Goal: Task Accomplishment & Management: Manage account settings

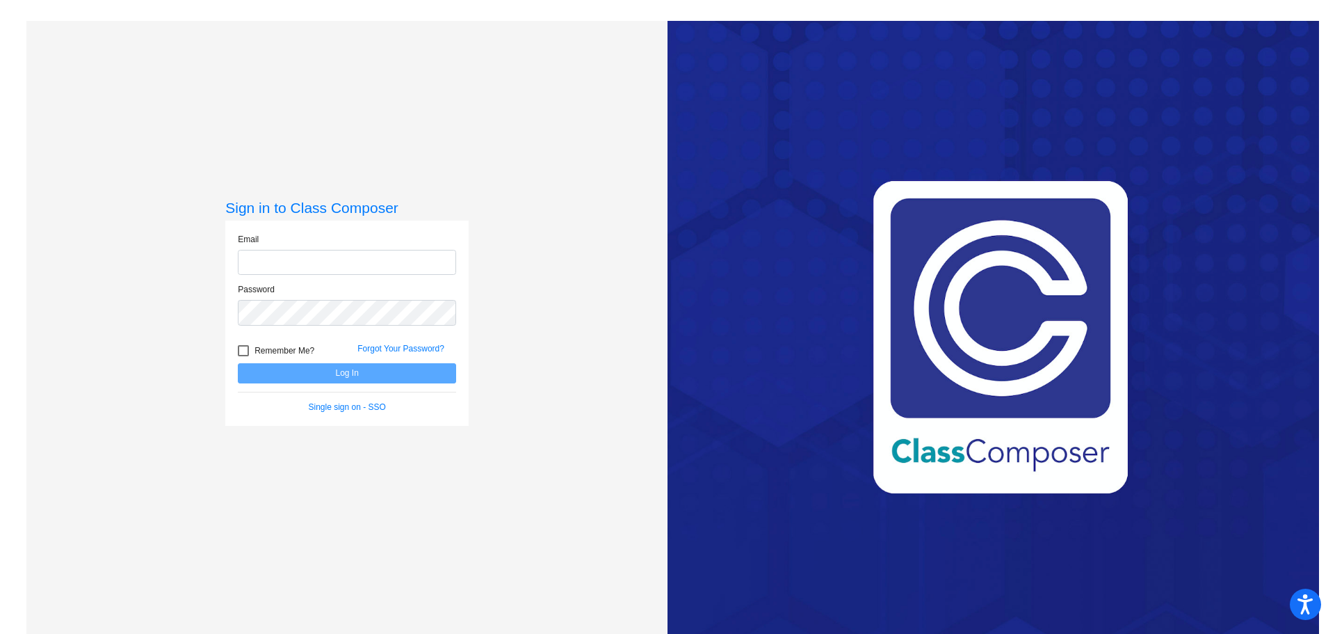
click at [290, 261] on input "email" at bounding box center [347, 263] width 218 height 26
type input "[EMAIL_ADDRESS][DOMAIN_NAME]"
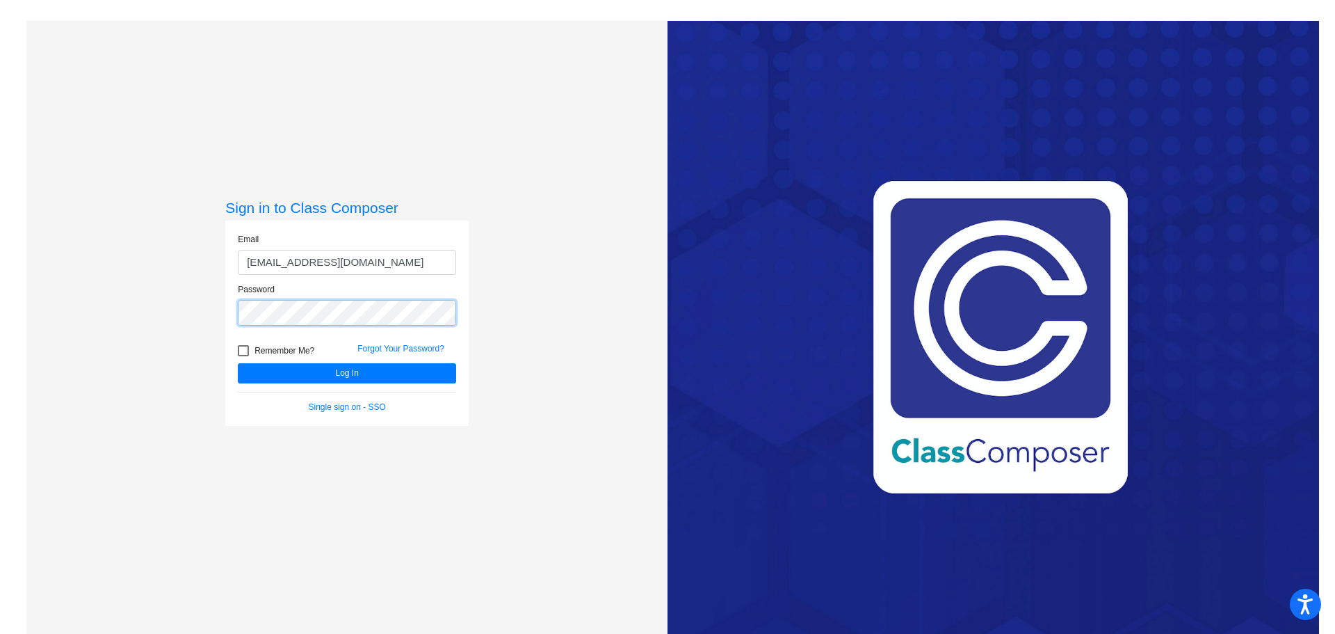
click at [238, 363] on button "Log In" at bounding box center [347, 373] width 218 height 20
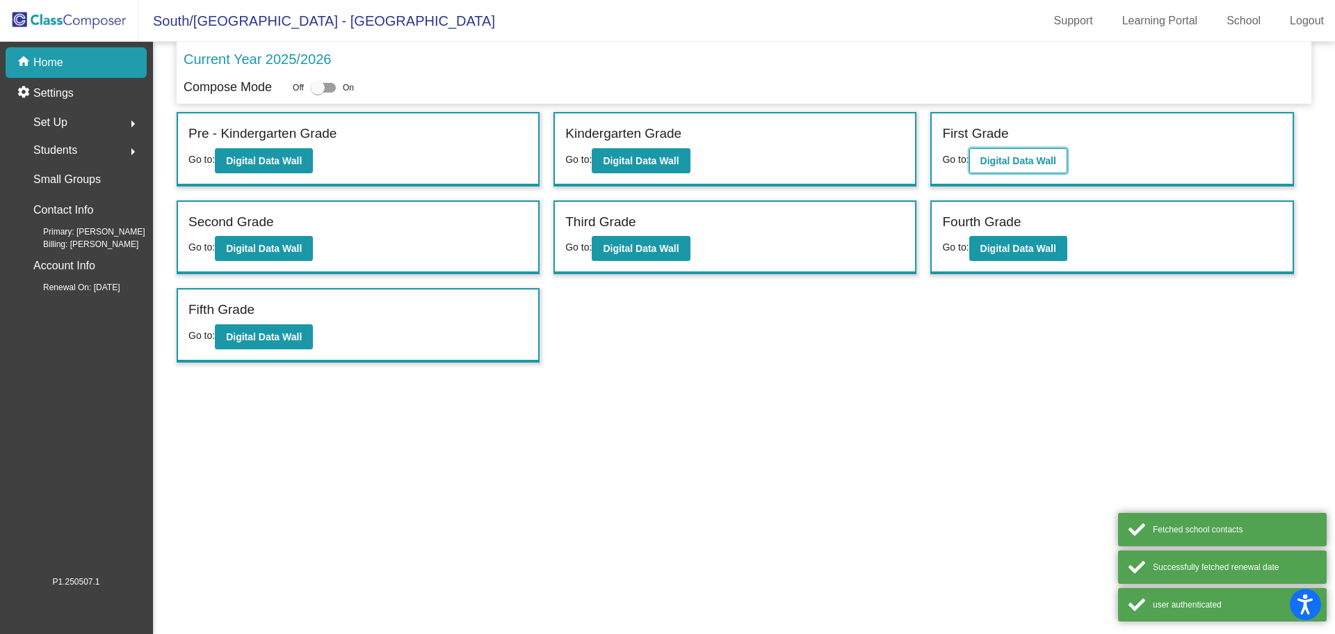
click at [1033, 152] on button "Digital Data Wall" at bounding box center [1018, 160] width 98 height 25
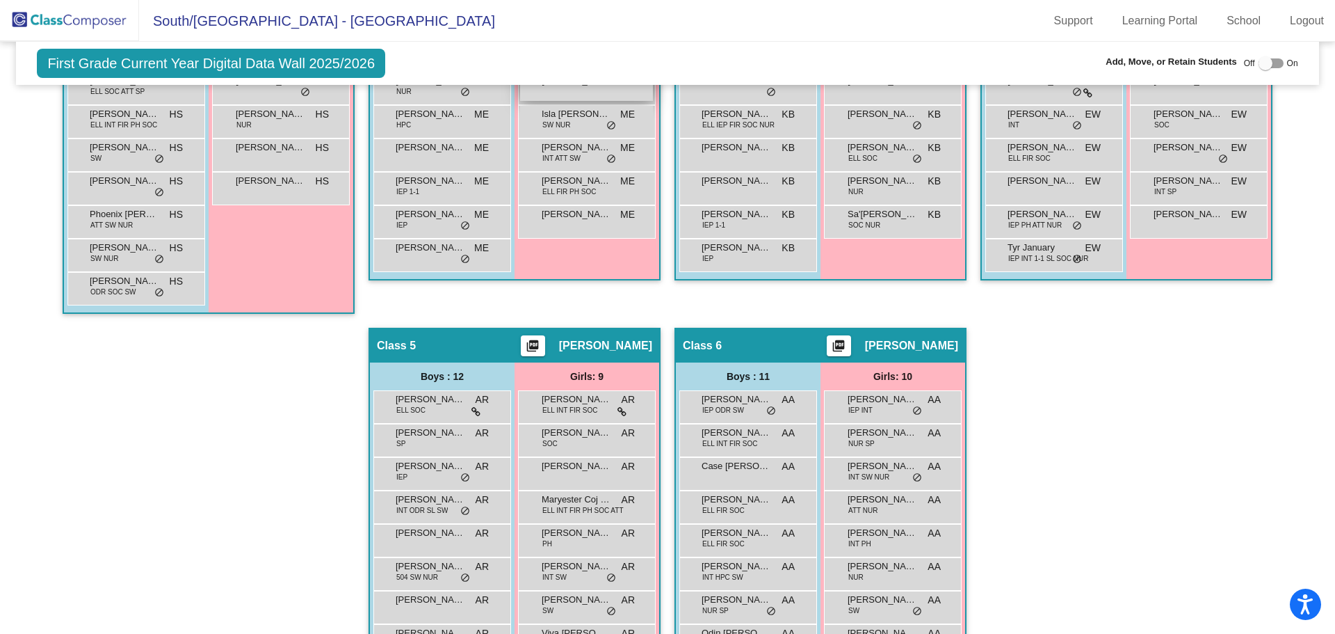
scroll to position [626, 0]
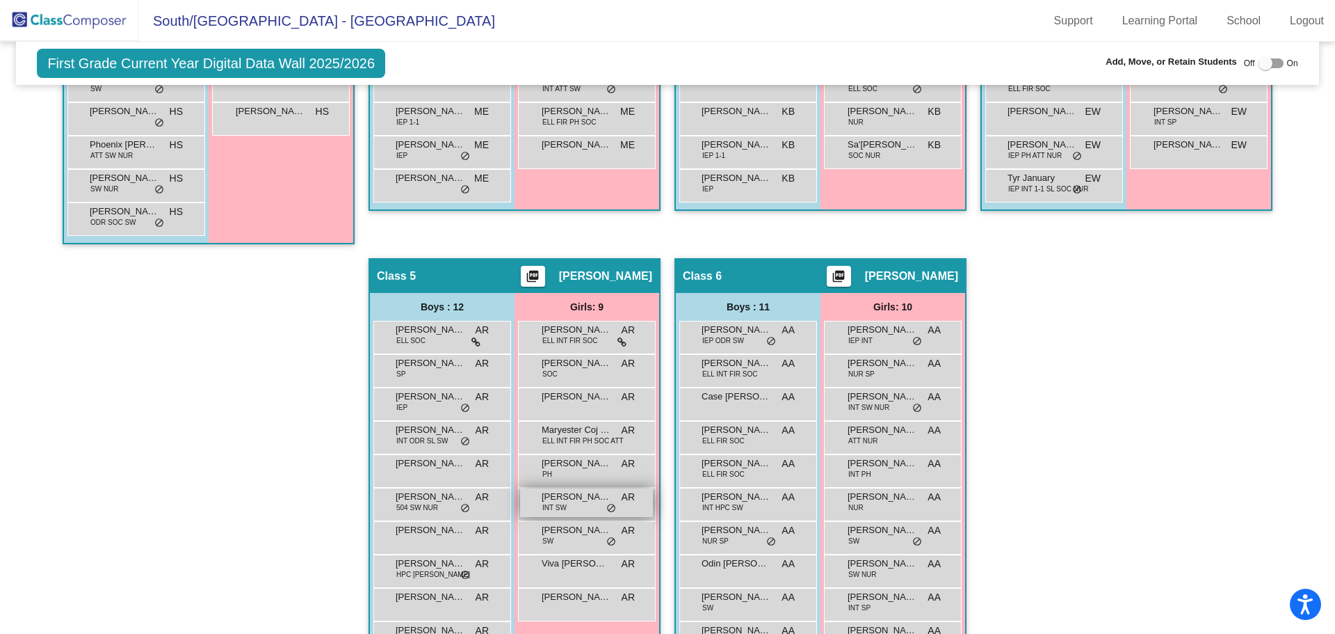
click at [567, 500] on span "[PERSON_NAME]" at bounding box center [577, 497] width 70 height 14
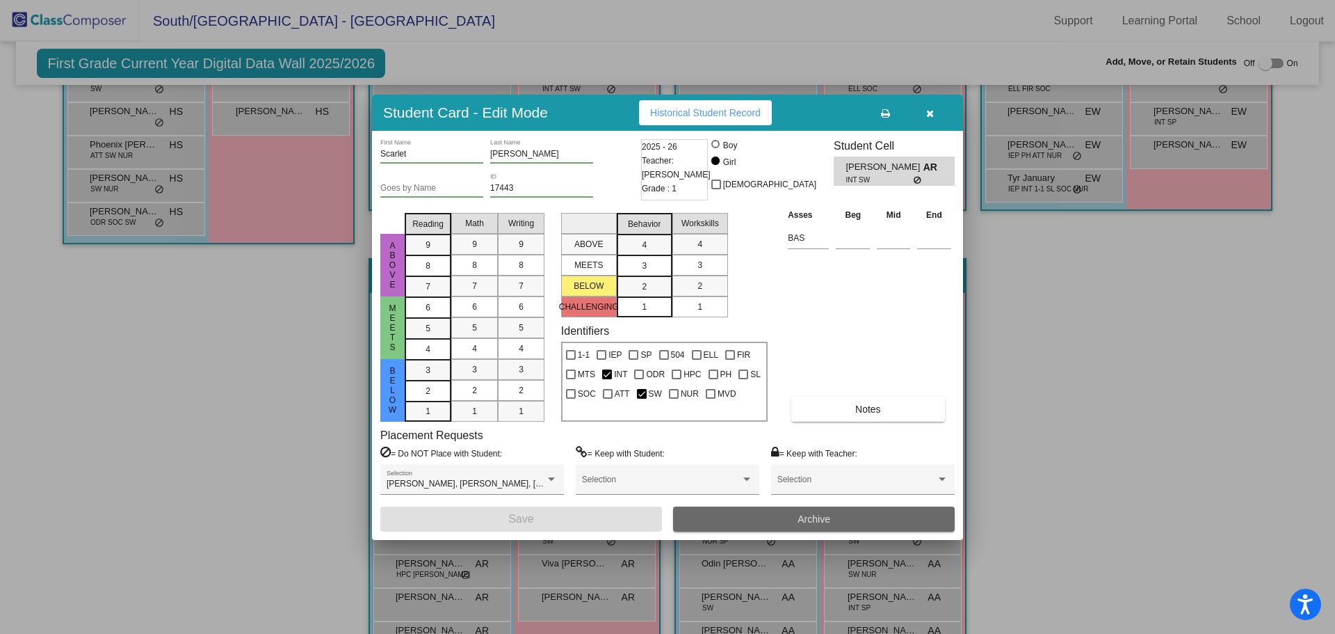
click at [745, 517] on button "Archive" at bounding box center [814, 518] width 282 height 25
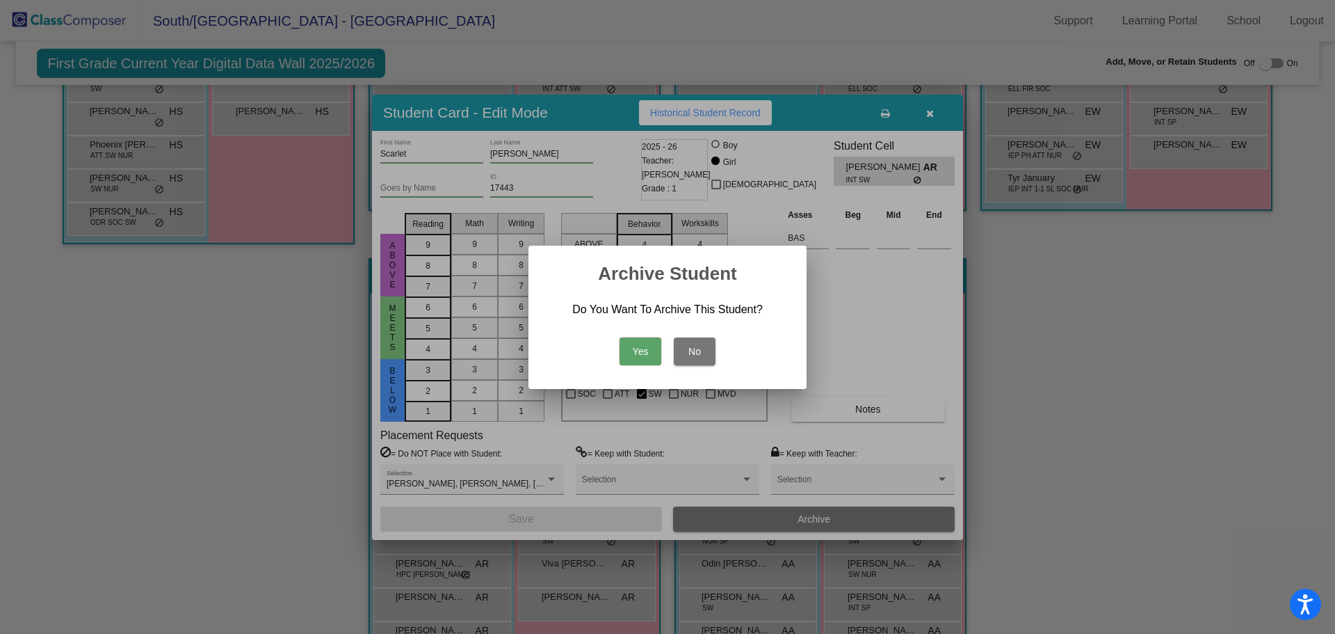
click at [645, 346] on button "Yes" at bounding box center [641, 351] width 42 height 28
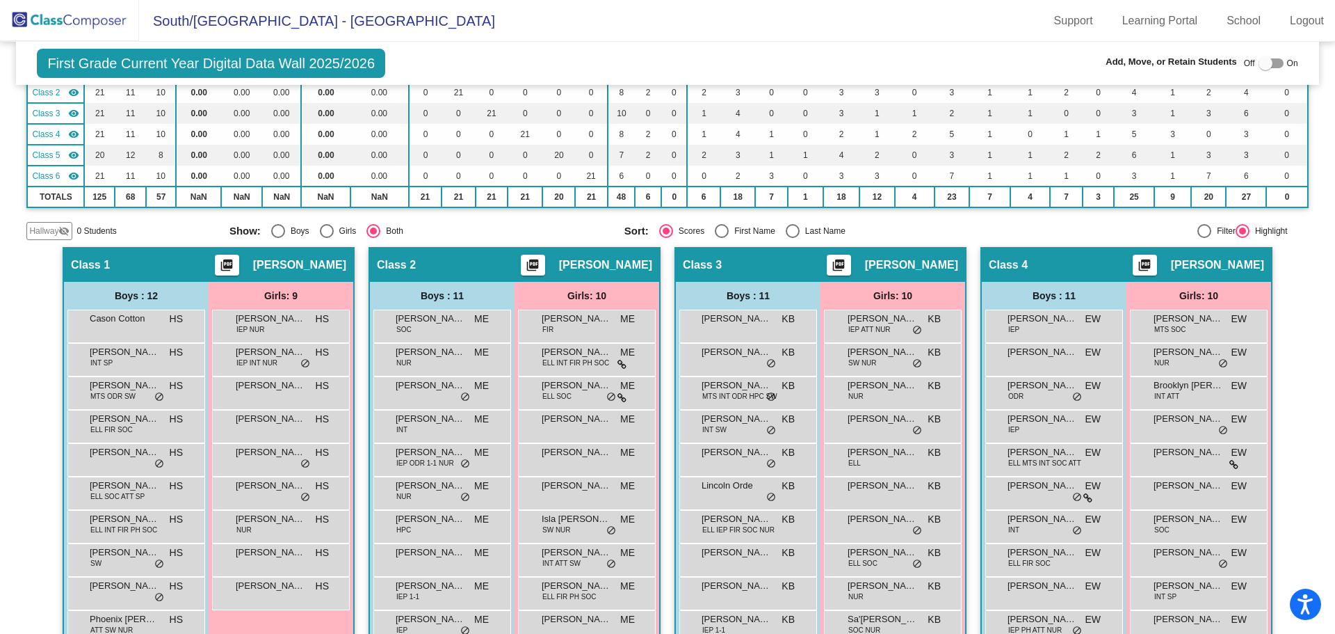
scroll to position [0, 0]
